Goal: Task Accomplishment & Management: Use online tool/utility

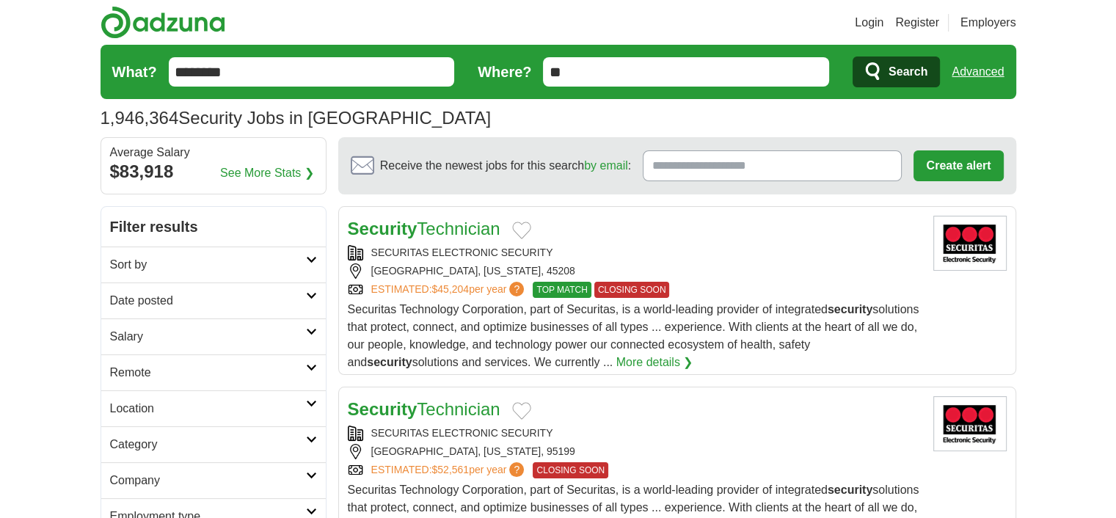
type input "*"
drag, startPoint x: 0, startPoint y: 0, endPoint x: 601, endPoint y: 78, distance: 606.4
click at [601, 78] on input "*" at bounding box center [686, 71] width 286 height 29
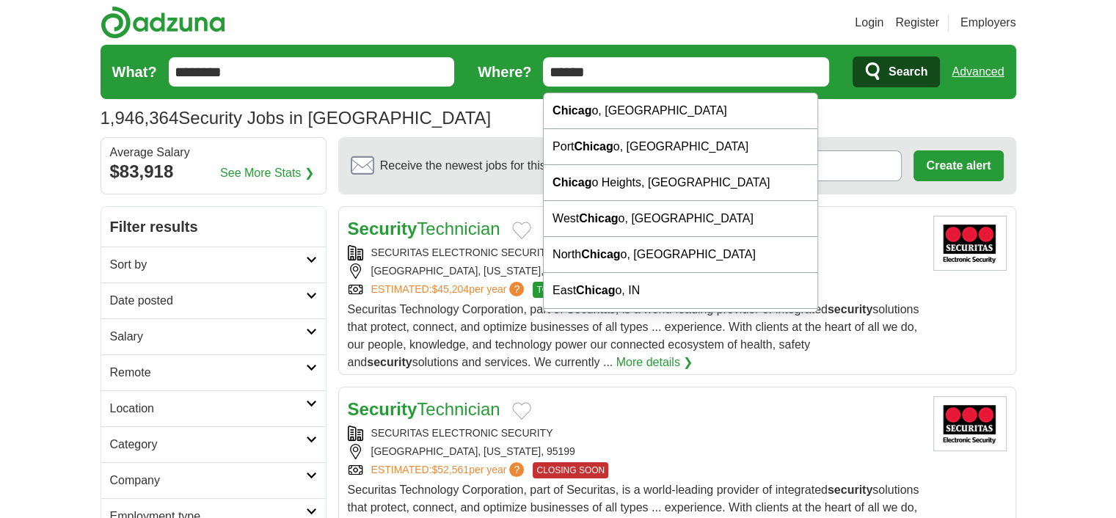
click at [611, 68] on input "******" at bounding box center [686, 71] width 286 height 29
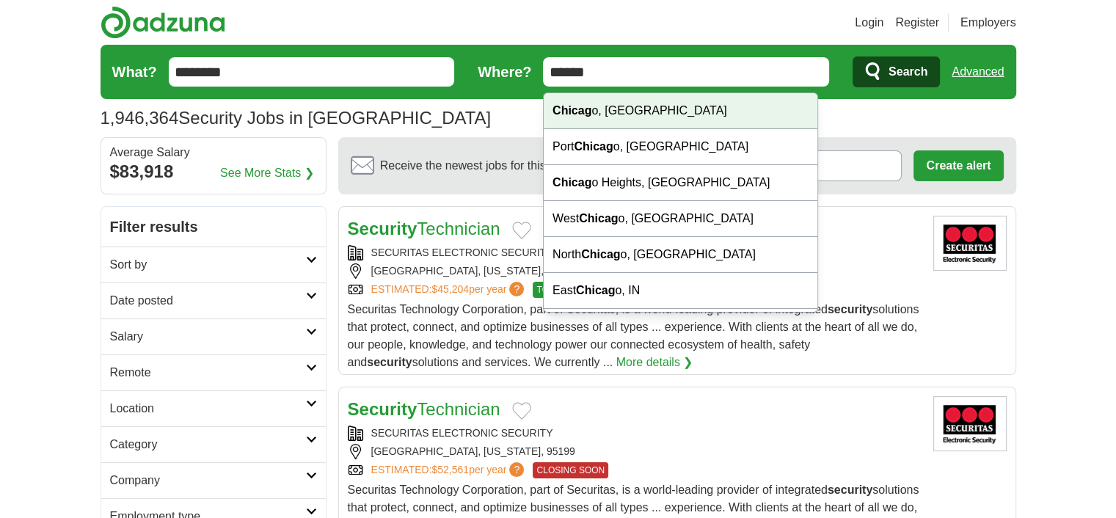
click at [622, 105] on div "Chicag o, IL" at bounding box center [680, 111] width 274 height 36
type input "**********"
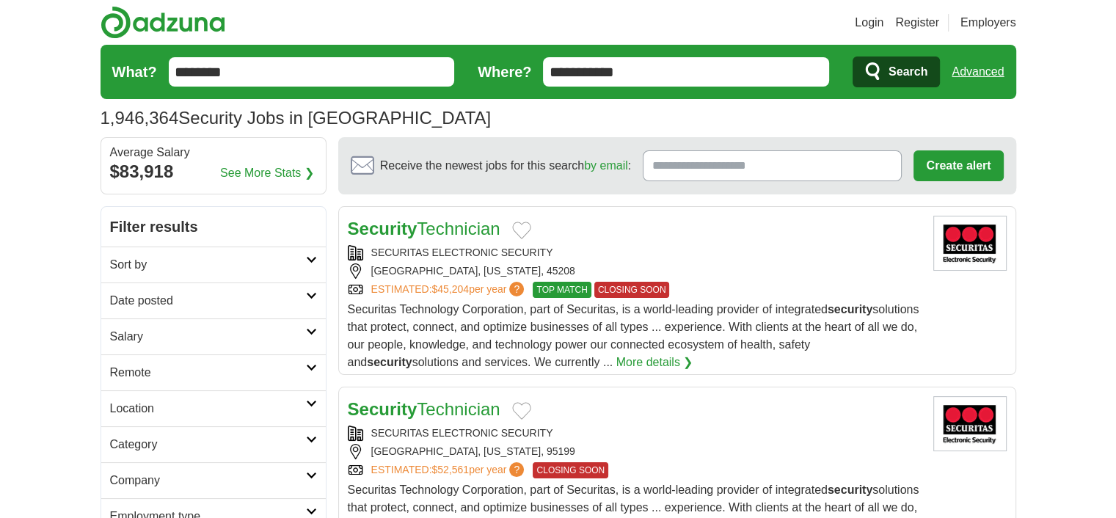
click at [906, 65] on span "Search" at bounding box center [907, 71] width 39 height 29
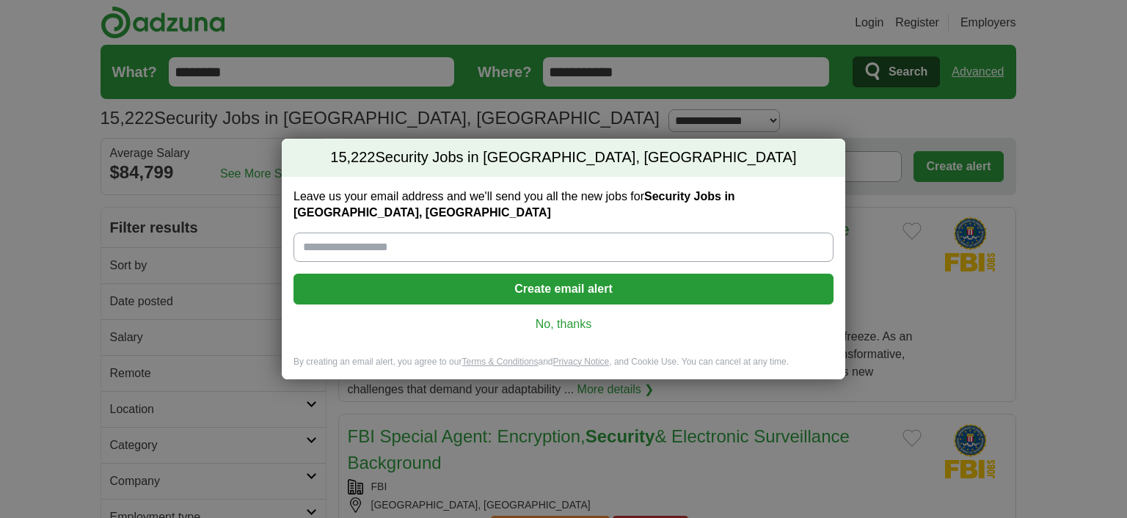
click at [564, 322] on link "No, thanks" at bounding box center [563, 324] width 516 height 16
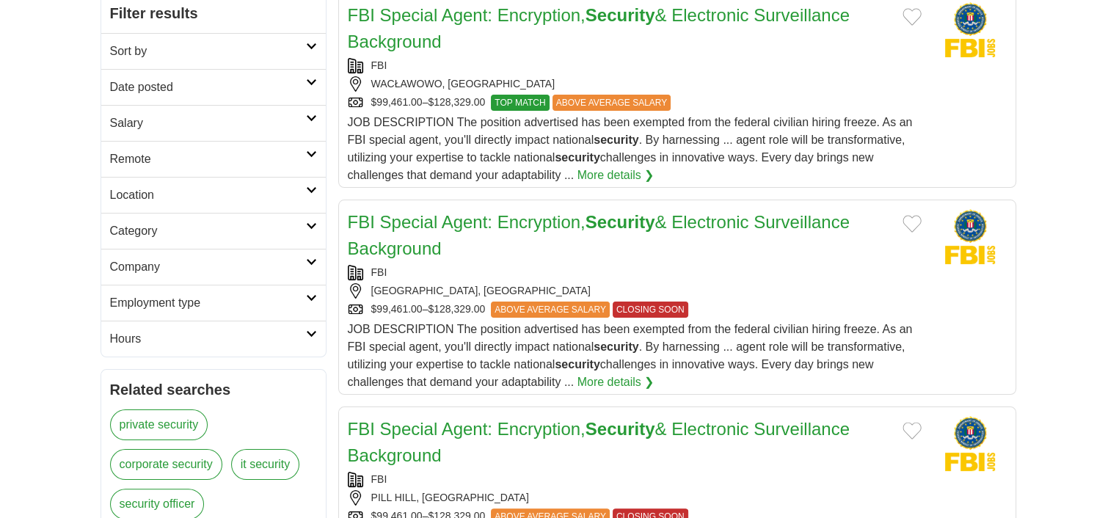
scroll to position [214, 0]
click at [234, 240] on h2 "Category" at bounding box center [208, 231] width 196 height 18
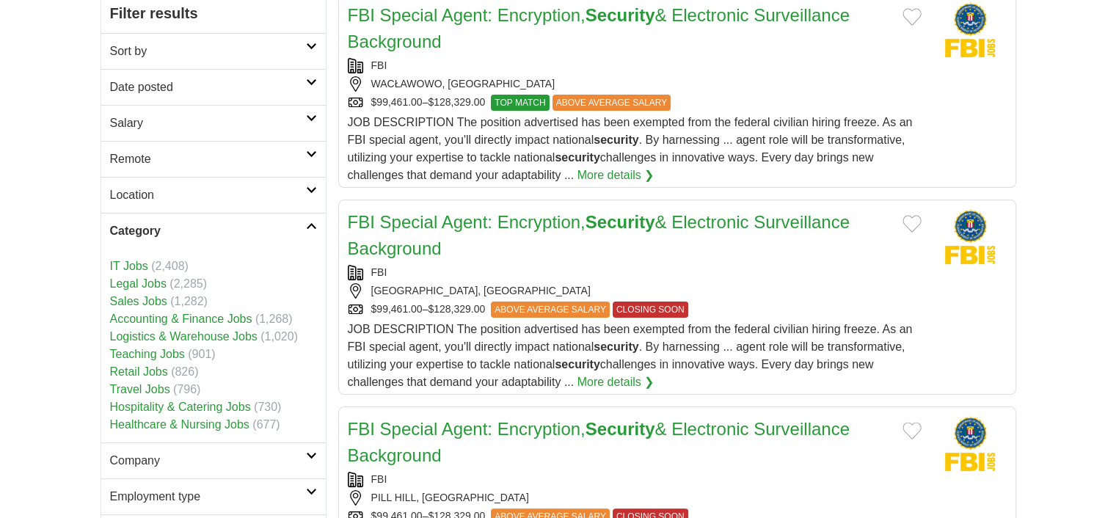
click at [142, 272] on link "IT Jobs" at bounding box center [129, 266] width 38 height 12
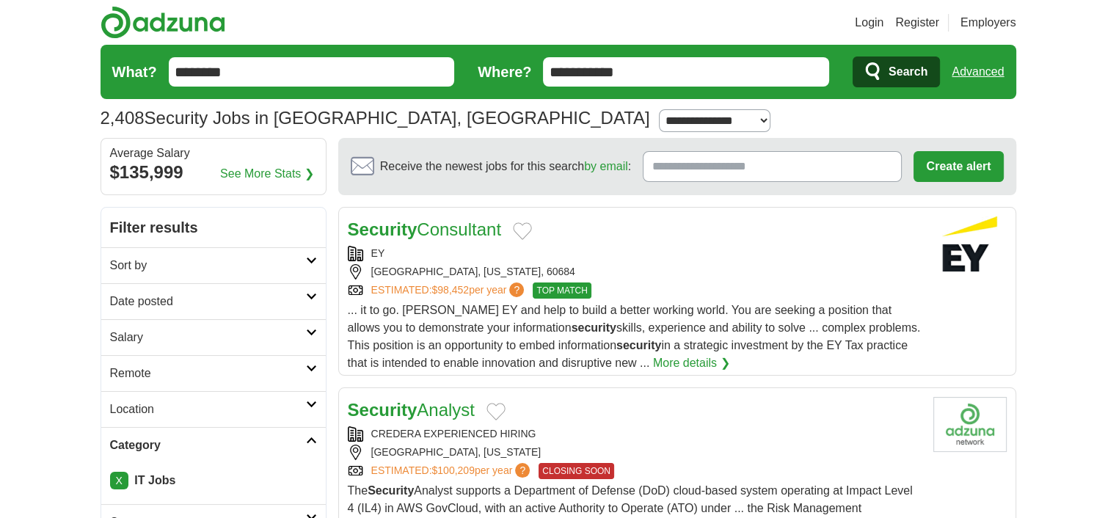
click at [174, 310] on h2 "Date posted" at bounding box center [208, 302] width 196 height 18
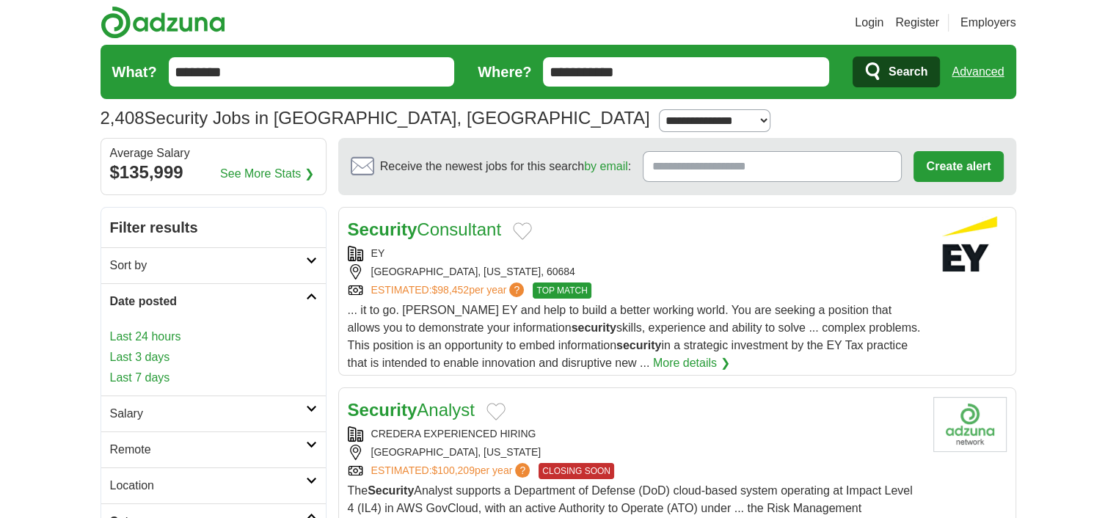
click at [167, 345] on link "Last 24 hours" at bounding box center [213, 337] width 207 height 18
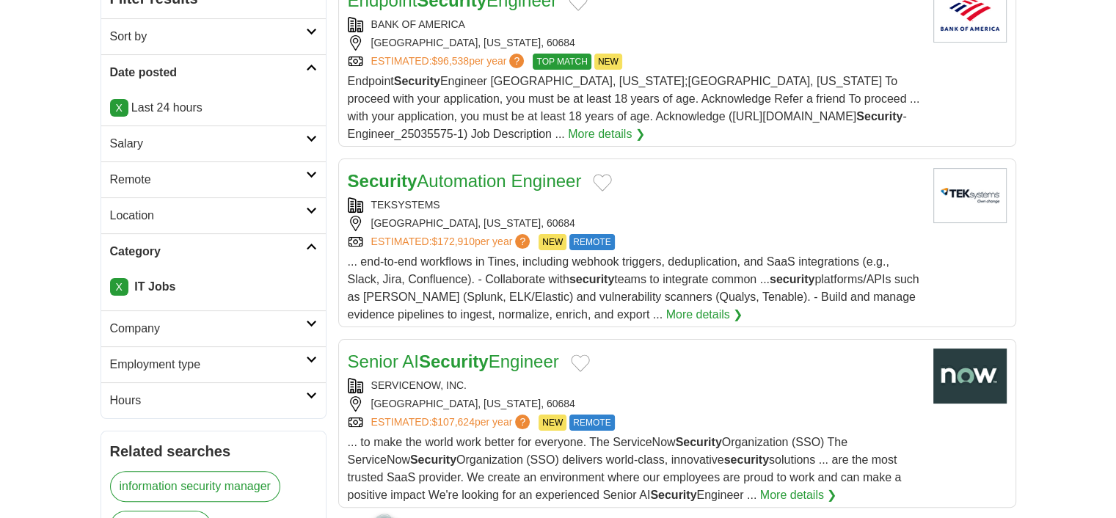
scroll to position [223, 0]
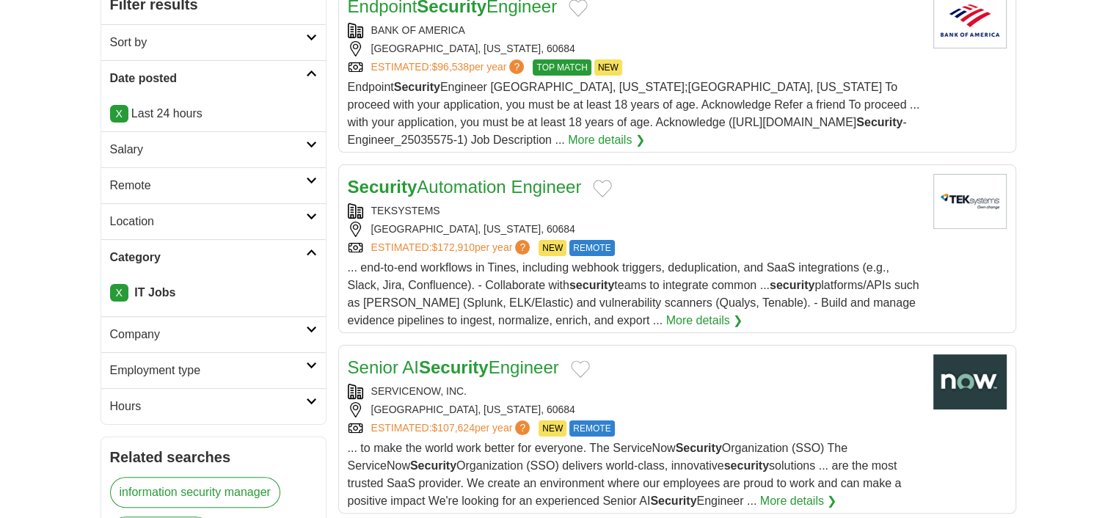
click at [219, 388] on link "Employment type" at bounding box center [213, 370] width 224 height 36
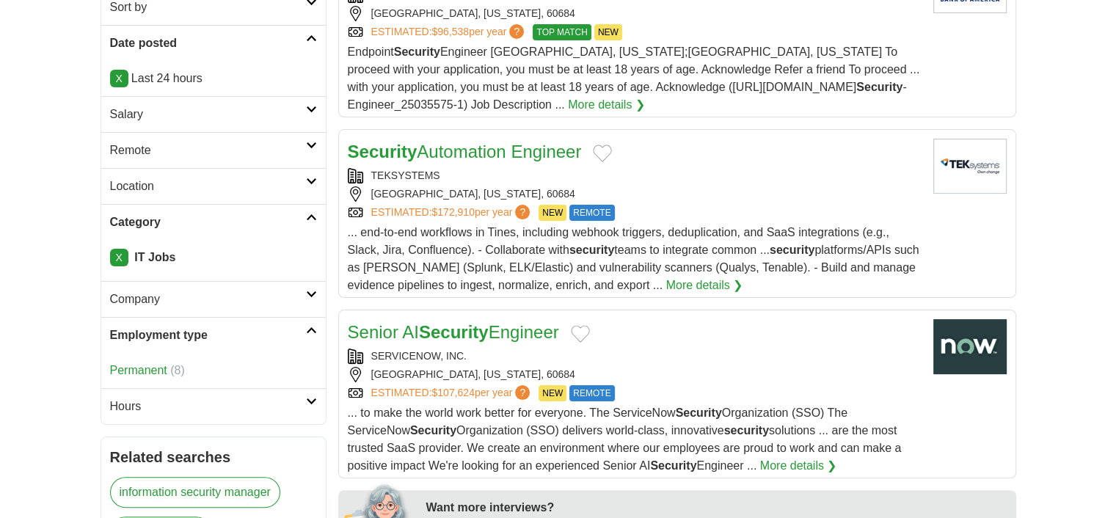
scroll to position [257, 0]
click at [223, 416] on h2 "Hours" at bounding box center [208, 407] width 196 height 18
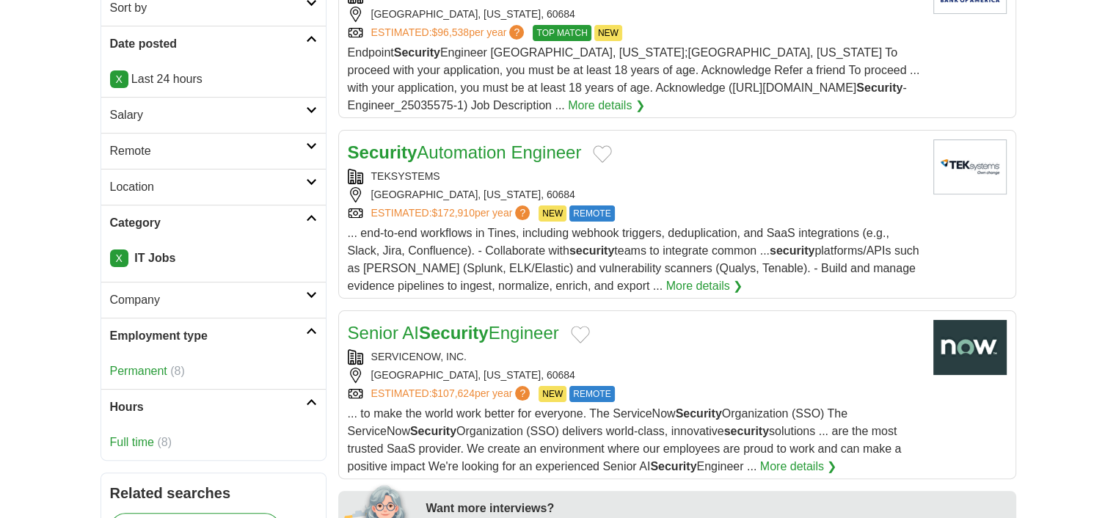
click at [226, 309] on h2 "Company" at bounding box center [208, 300] width 196 height 18
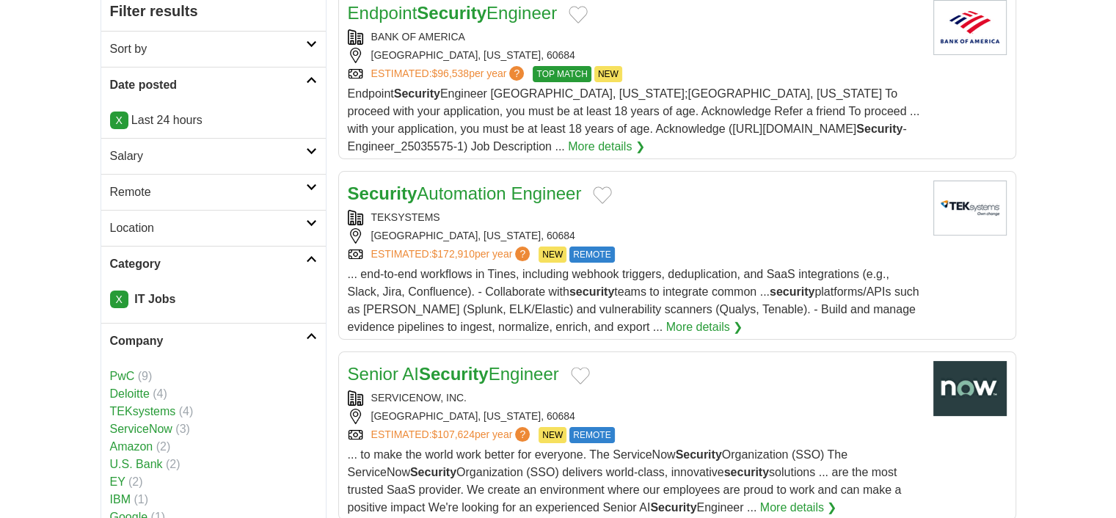
scroll to position [216, 0]
click at [199, 238] on h2 "Location" at bounding box center [208, 229] width 196 height 18
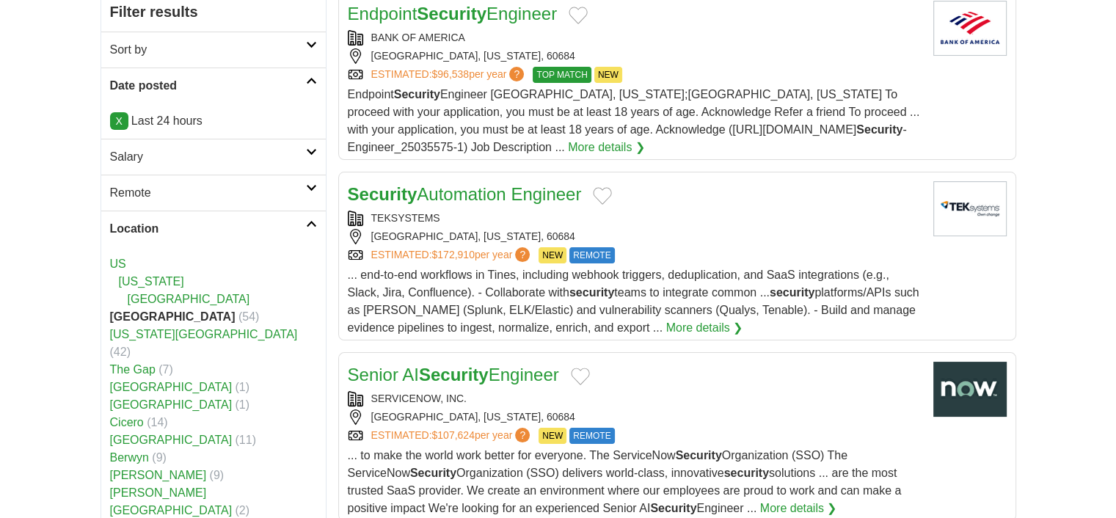
click at [202, 202] on h2 "Remote" at bounding box center [208, 193] width 196 height 18
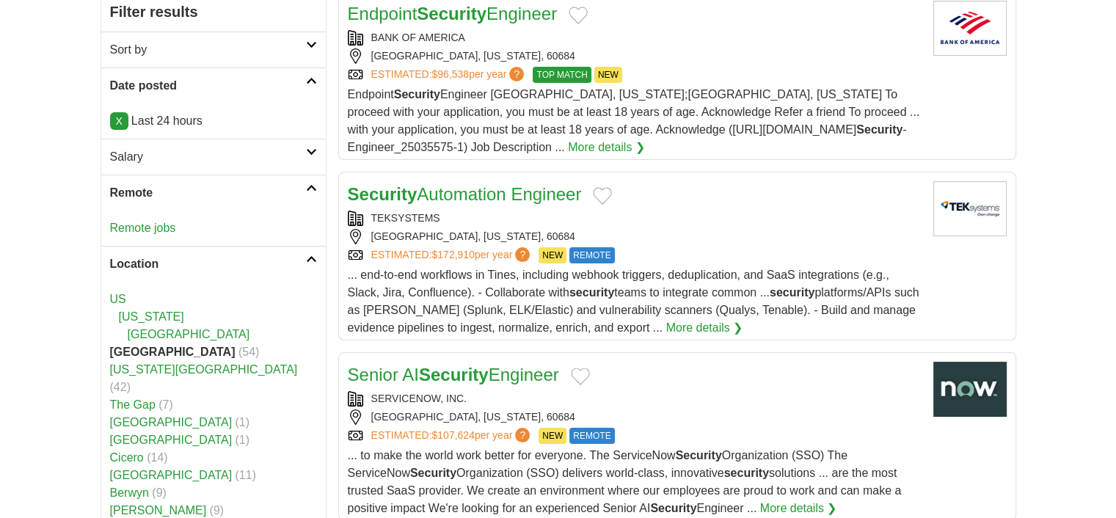
click at [204, 175] on link "Salary" at bounding box center [213, 157] width 224 height 36
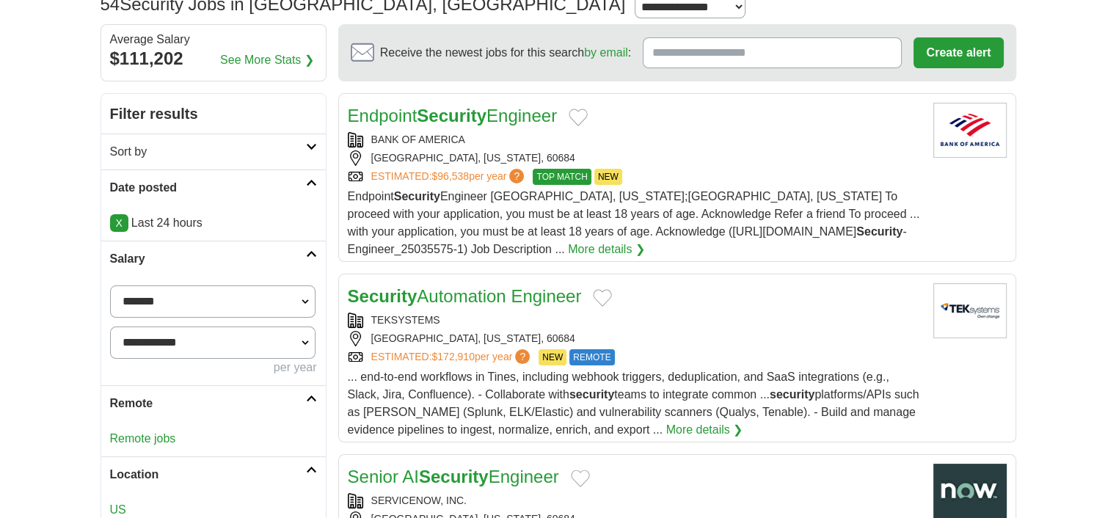
scroll to position [113, 0]
click at [182, 155] on link "Sort by" at bounding box center [213, 152] width 224 height 36
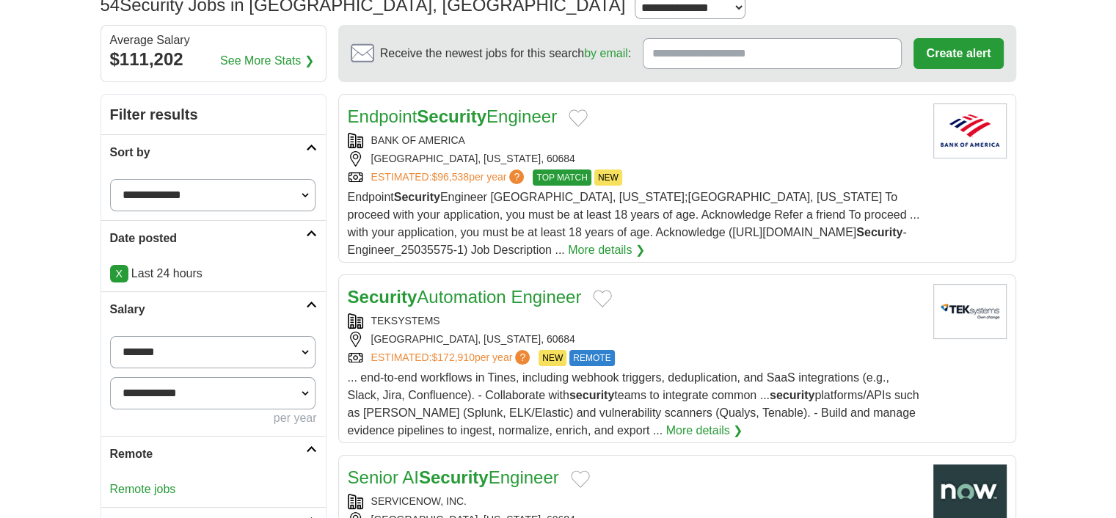
scroll to position [0, 0]
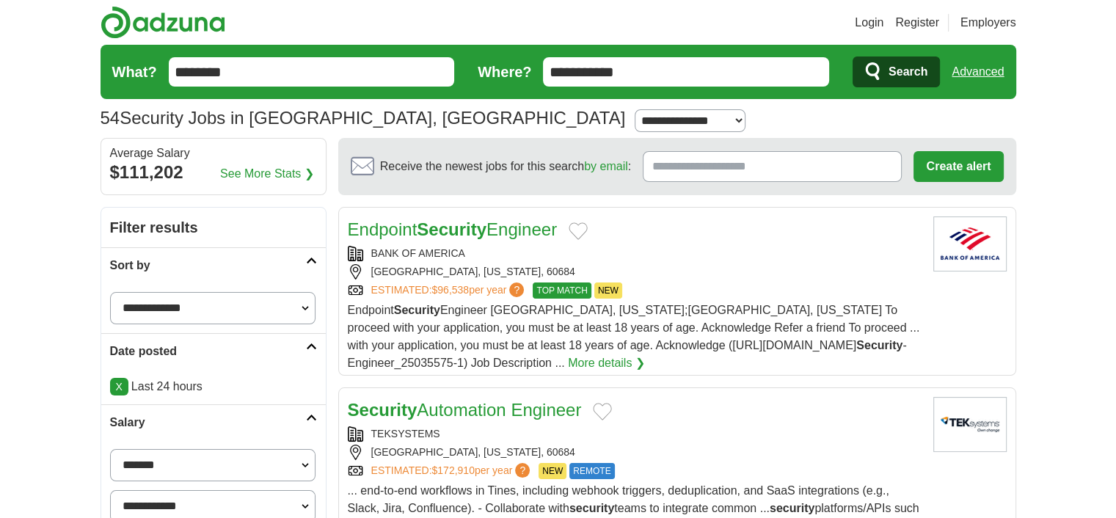
click at [279, 87] on input "********" at bounding box center [312, 71] width 286 height 29
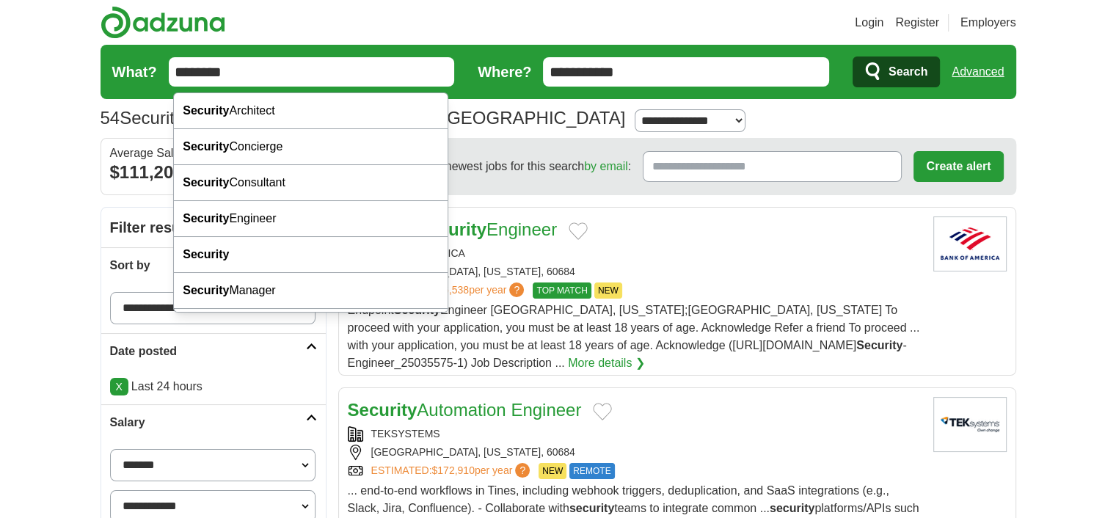
click at [979, 84] on link "Advanced" at bounding box center [977, 71] width 52 height 29
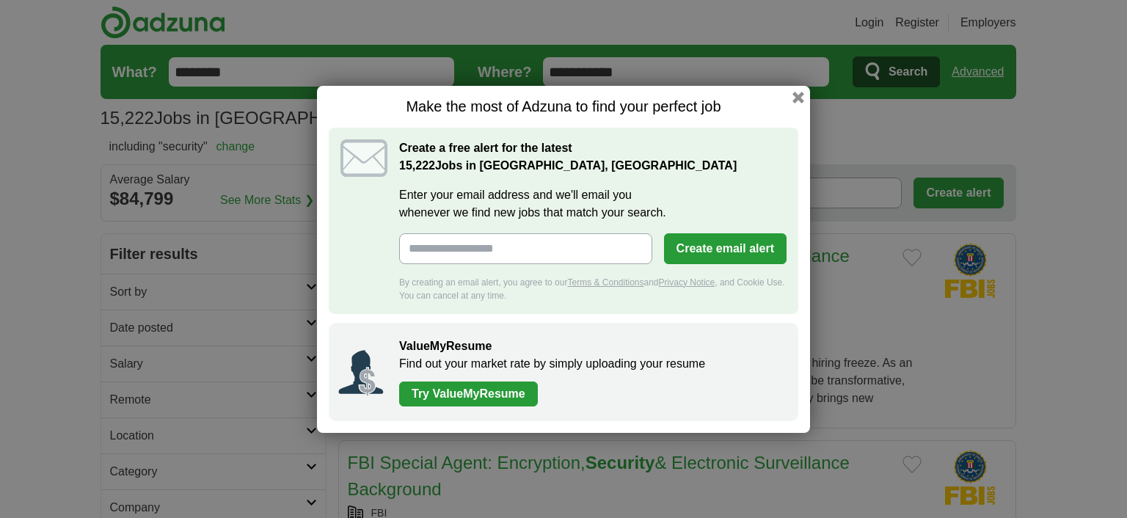
click at [810, 93] on div "Make the most of Adzuna to find your perfect job Create a free alert for the la…" at bounding box center [563, 259] width 493 height 347
click at [806, 89] on button "button" at bounding box center [798, 97] width 16 height 16
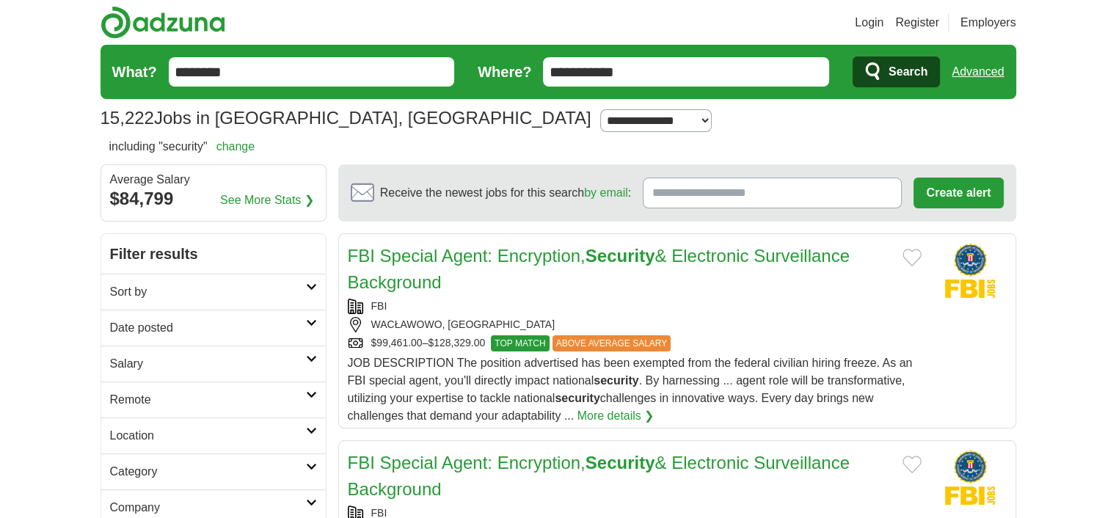
click at [302, 72] on input "********" at bounding box center [312, 71] width 286 height 29
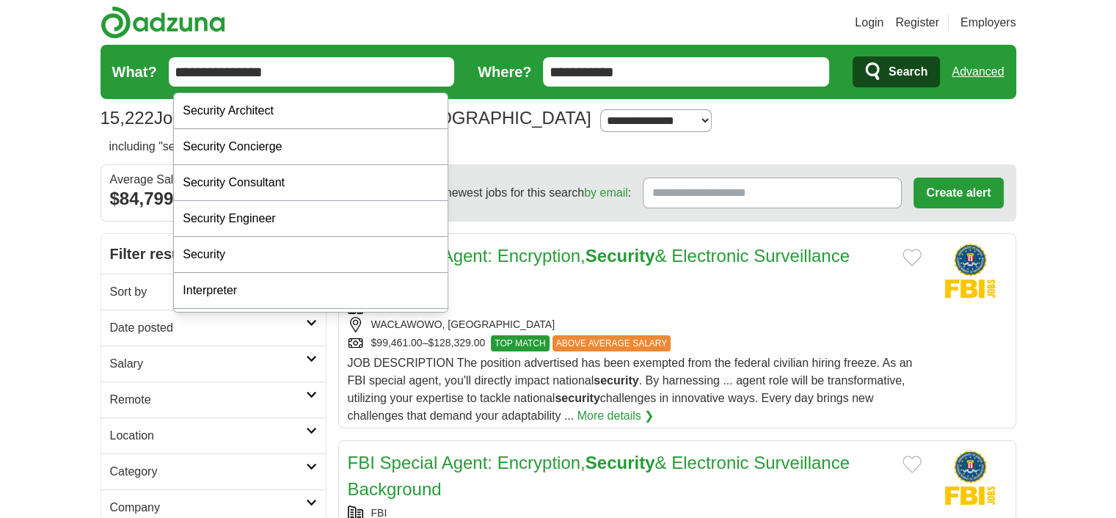
type input "**********"
click at [852, 56] on button "Search" at bounding box center [895, 71] width 87 height 31
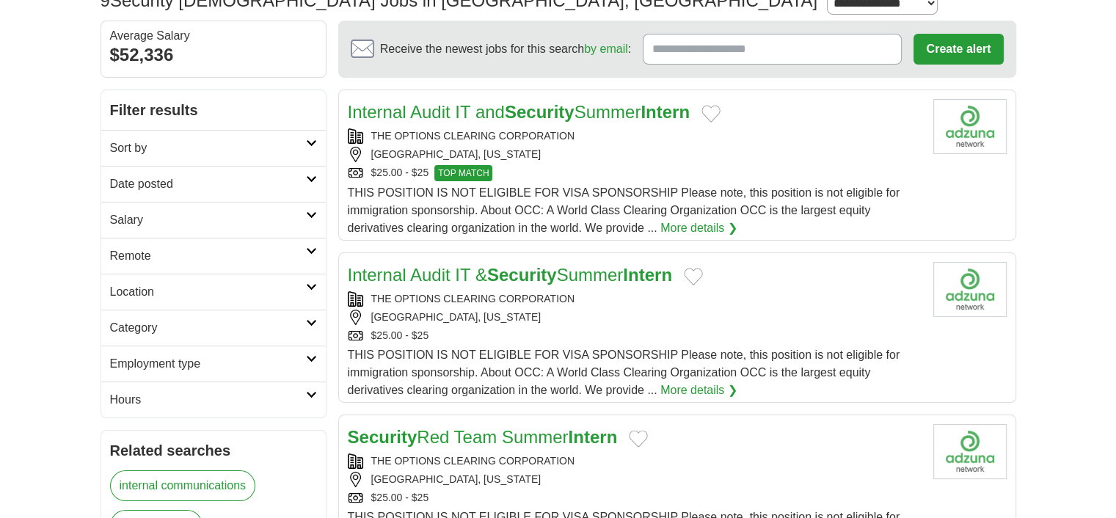
scroll to position [117, 0]
click at [229, 301] on h2 "Location" at bounding box center [208, 292] width 196 height 18
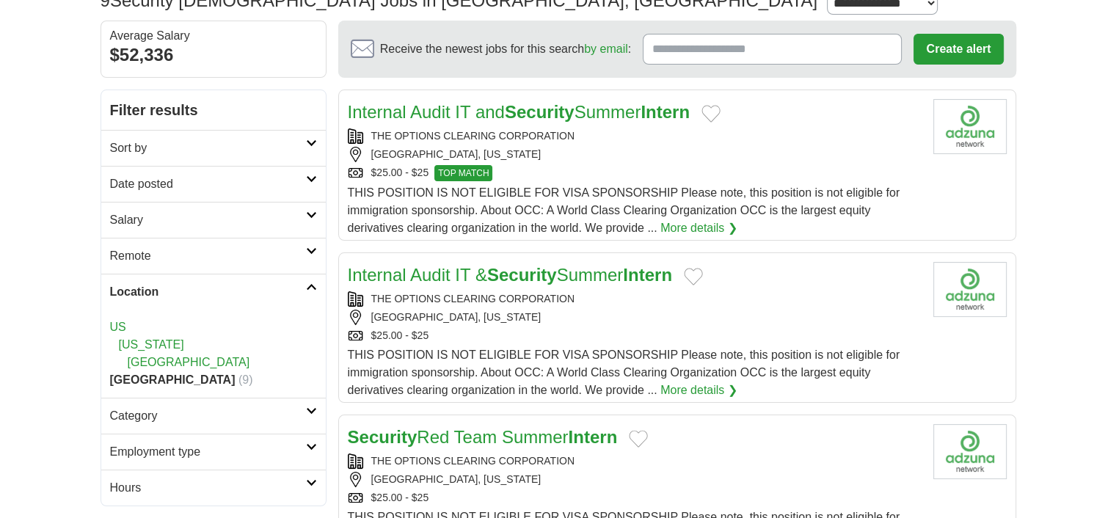
click at [207, 301] on h2 "Location" at bounding box center [208, 292] width 196 height 18
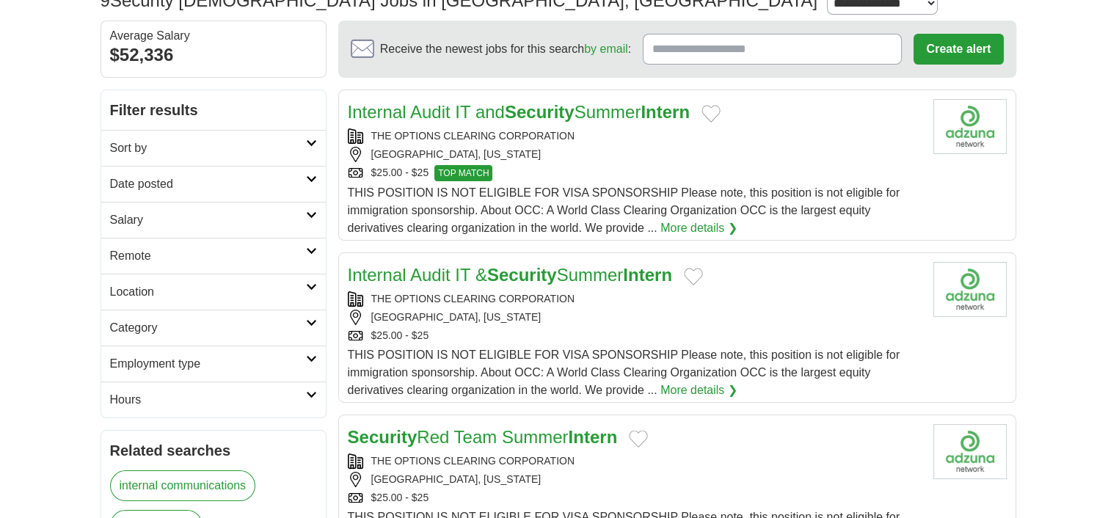
click at [260, 193] on h2 "Date posted" at bounding box center [208, 184] width 196 height 18
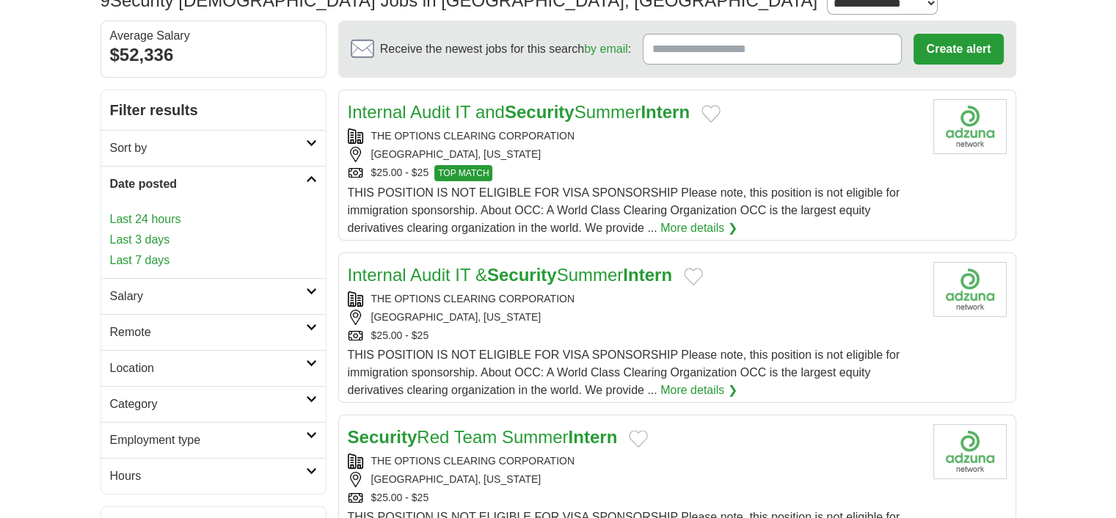
click at [158, 249] on link "Last 3 days" at bounding box center [213, 240] width 207 height 18
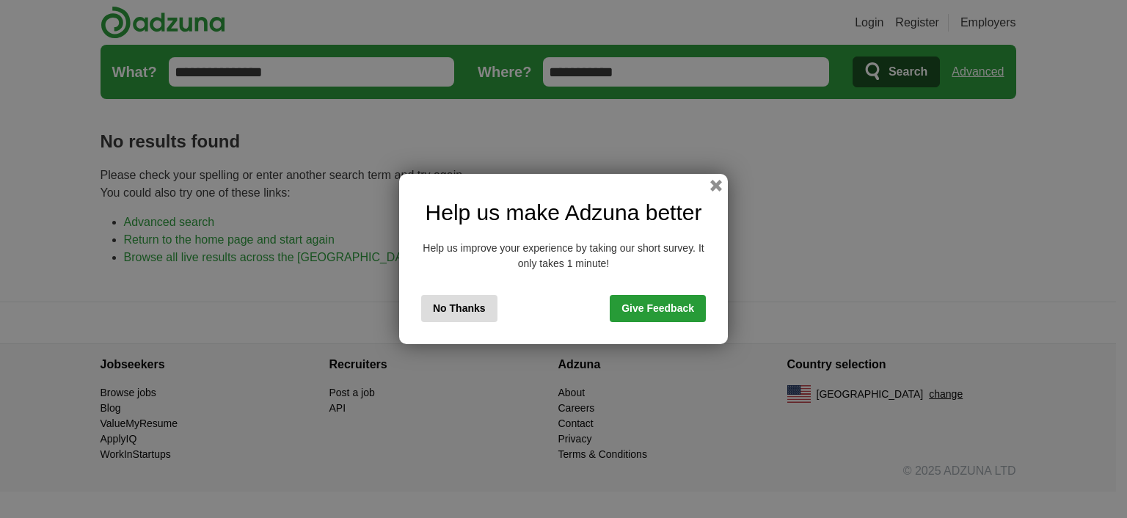
click at [438, 304] on button "No Thanks" at bounding box center [459, 308] width 76 height 27
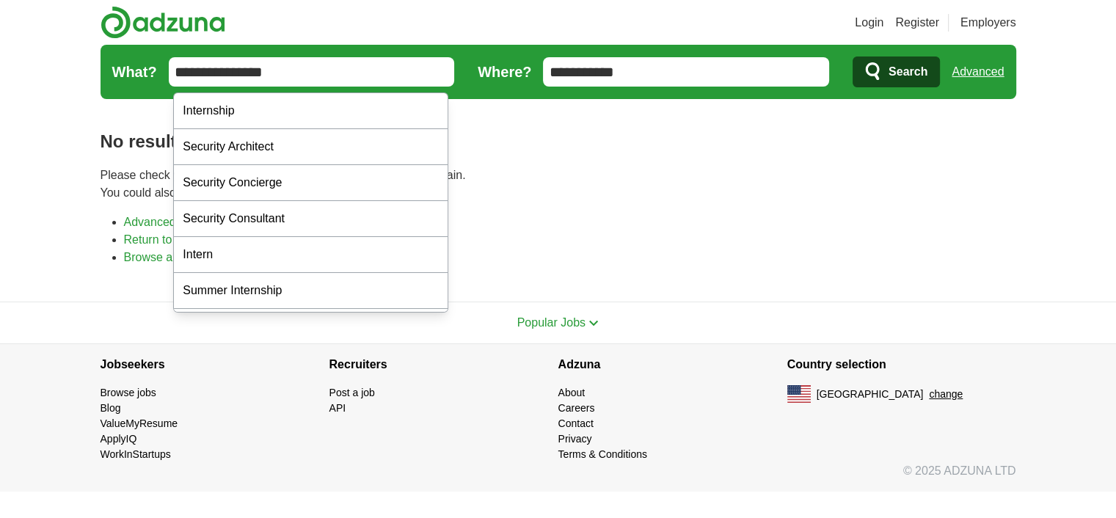
click at [264, 76] on input "**********" at bounding box center [312, 71] width 286 height 29
click at [211, 73] on input "**********" at bounding box center [312, 71] width 286 height 29
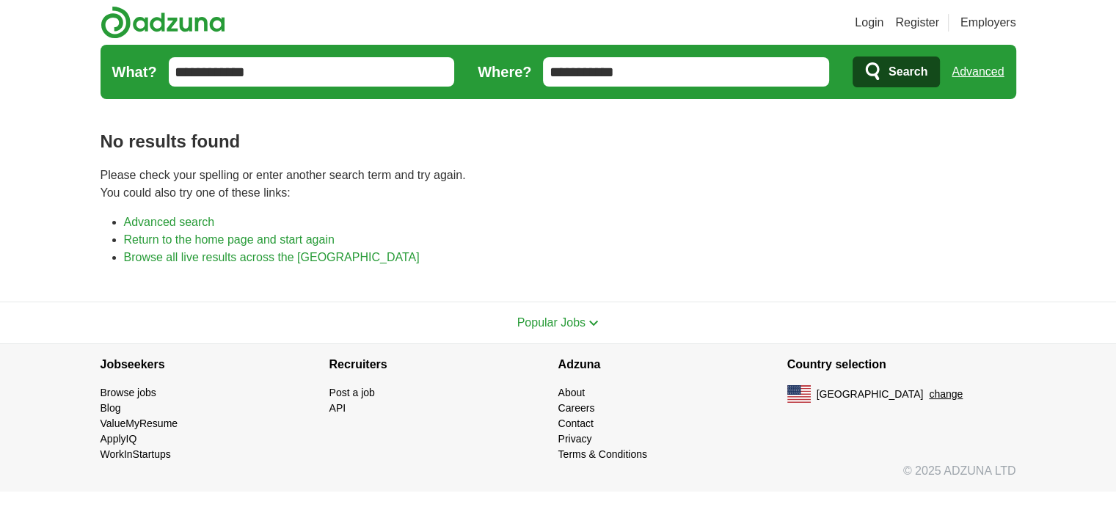
type input "**********"
click at [852, 56] on button "Search" at bounding box center [895, 71] width 87 height 31
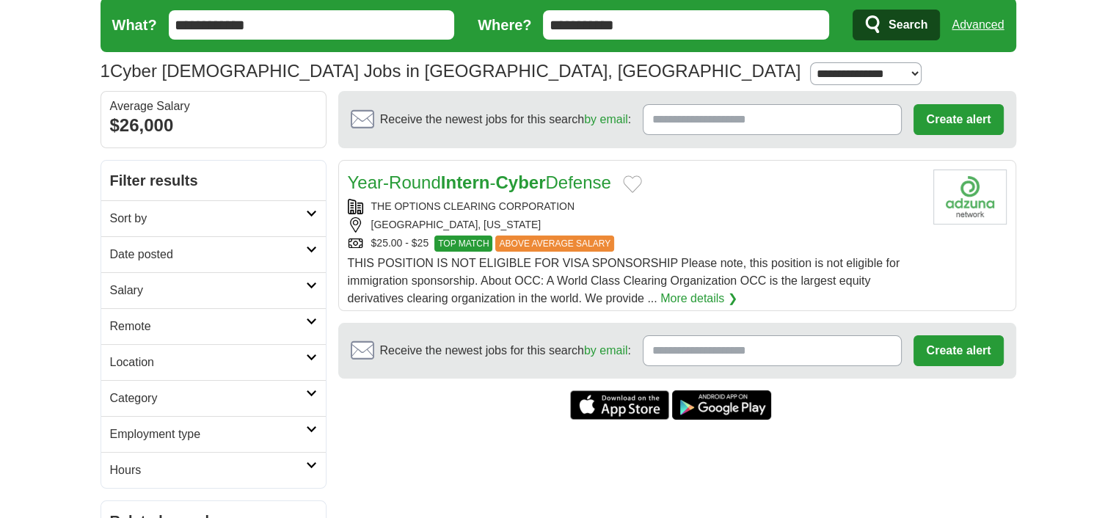
scroll to position [48, 0]
